Goal: Task Accomplishment & Management: Manage account settings

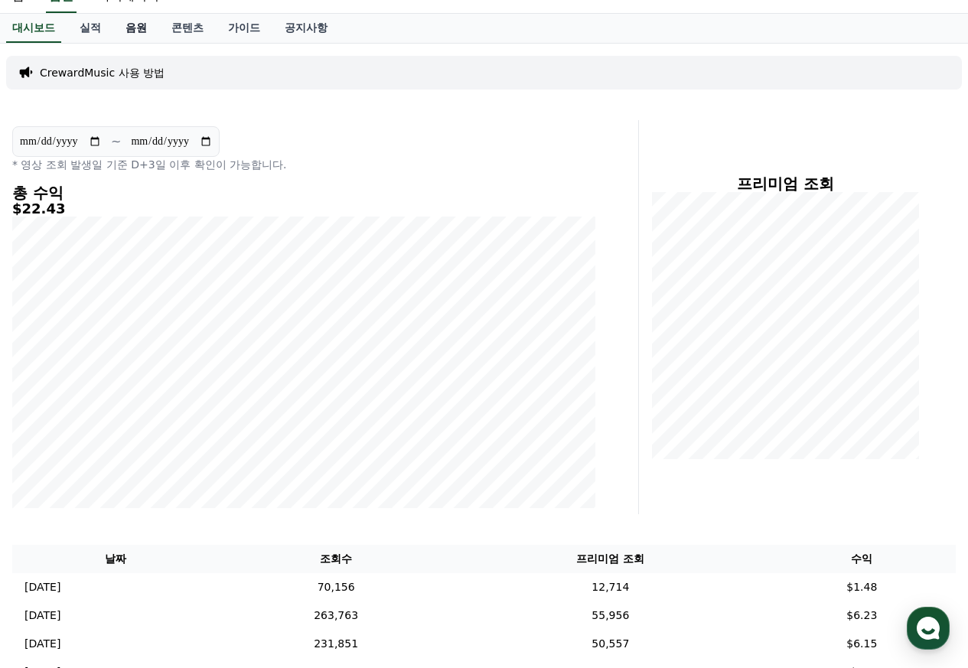
scroll to position [62, 0]
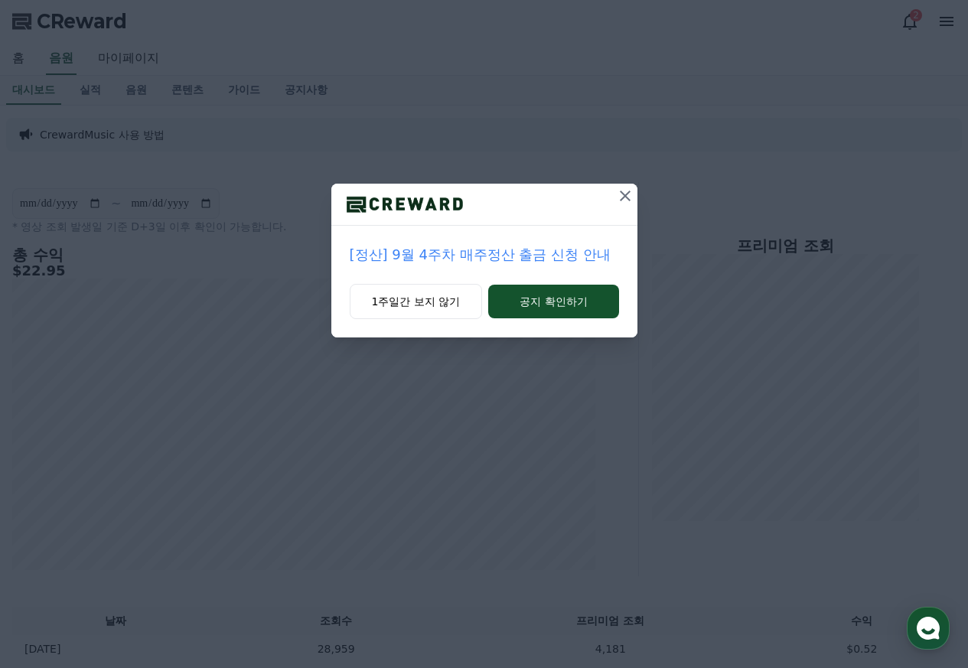
click at [624, 196] on icon at bounding box center [625, 196] width 11 height 11
click at [626, 198] on icon at bounding box center [625, 196] width 18 height 18
click at [626, 198] on icon at bounding box center [626, 196] width 18 height 18
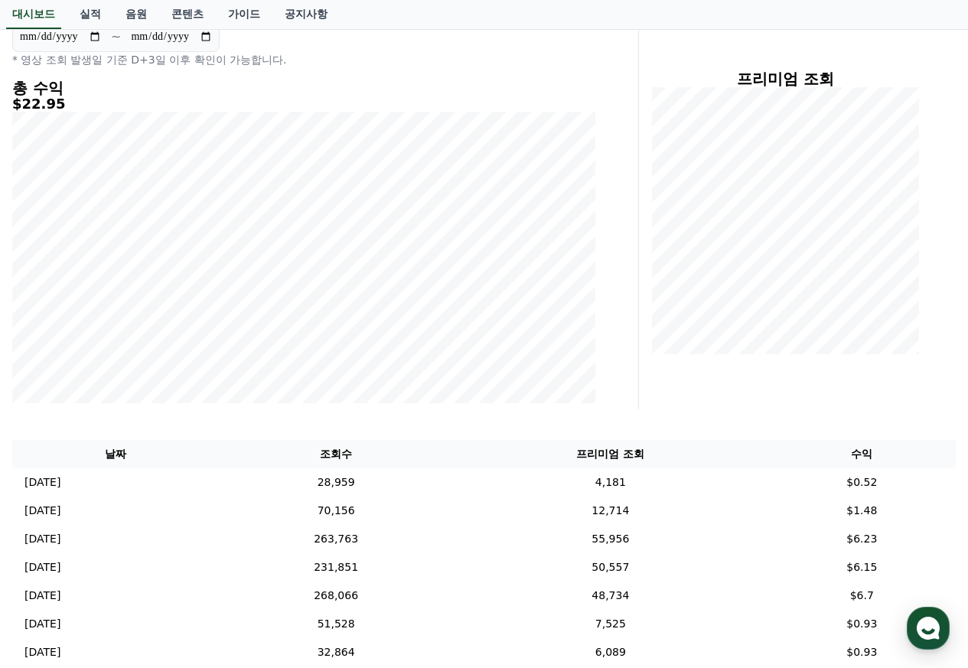
scroll to position [90, 0]
